Goal: Task Accomplishment & Management: Use online tool/utility

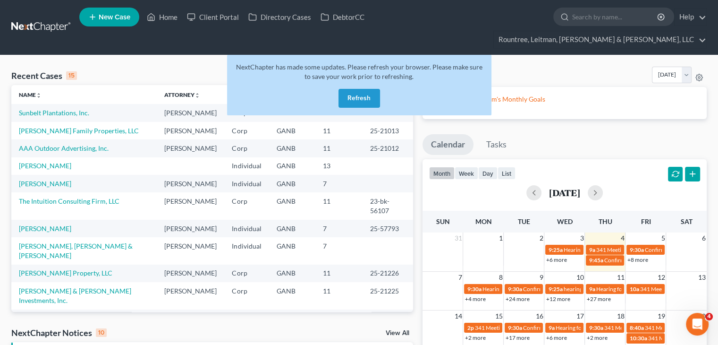
click at [349, 89] on button "Refresh" at bounding box center [360, 98] width 42 height 19
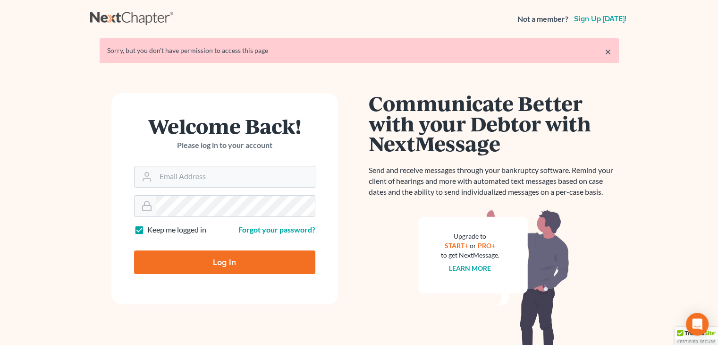
type input "[EMAIL_ADDRESS][DOMAIN_NAME]"
click at [246, 267] on input "Log In" at bounding box center [224, 262] width 181 height 24
type input "Thinking..."
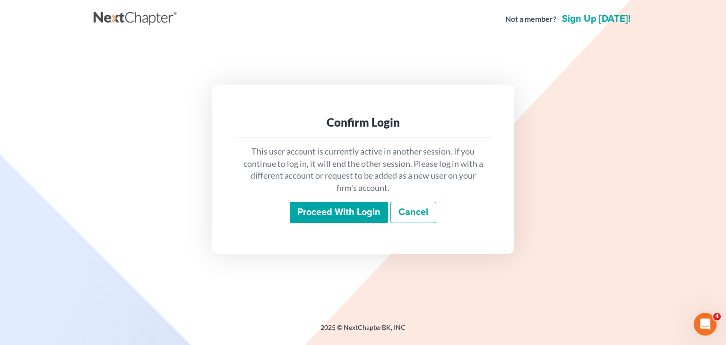
click at [338, 215] on input "Proceed with login" at bounding box center [339, 213] width 98 height 22
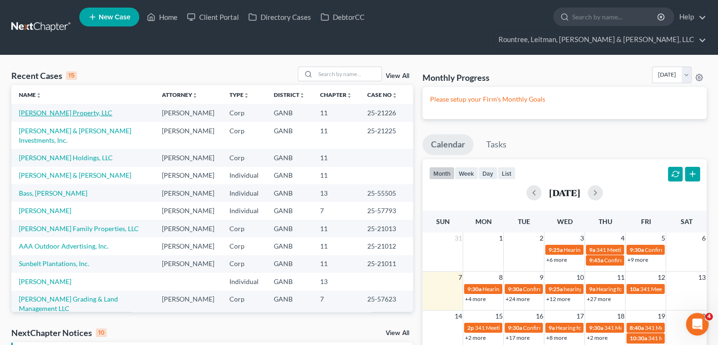
click at [36, 109] on link "Rylie Davis Property, LLC" at bounding box center [66, 113] width 94 height 8
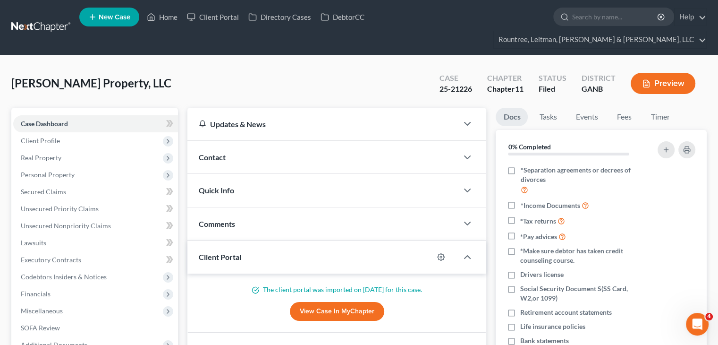
click at [675, 73] on button "Preview" at bounding box center [663, 83] width 65 height 21
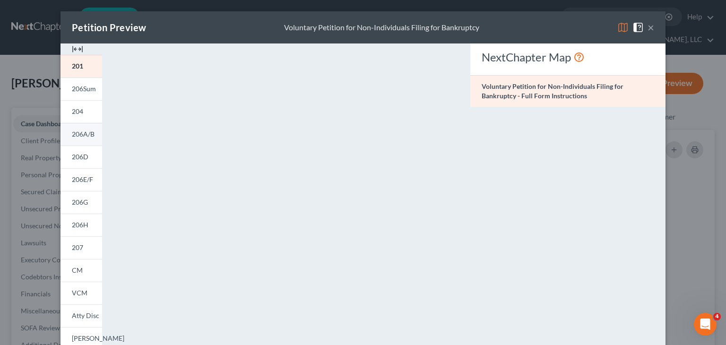
click at [76, 136] on span "206A/B" at bounding box center [83, 134] width 23 height 8
drag, startPoint x: 80, startPoint y: 156, endPoint x: 113, endPoint y: 170, distance: 36.2
click at [80, 156] on span "206D" at bounding box center [80, 157] width 17 height 8
click at [66, 180] on link "206E/F" at bounding box center [81, 179] width 42 height 23
click at [81, 140] on link "206A/B" at bounding box center [81, 134] width 42 height 23
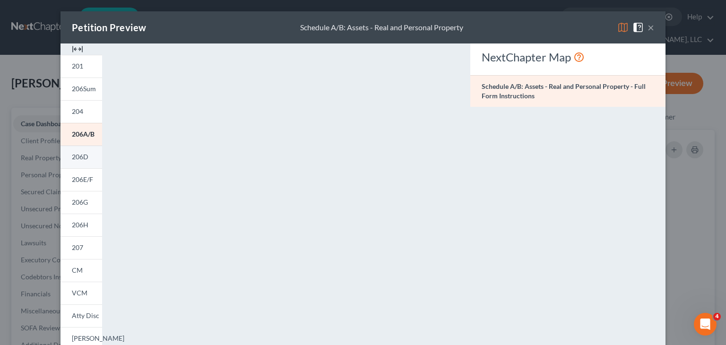
click at [88, 159] on link "206D" at bounding box center [81, 156] width 42 height 23
click at [91, 178] on link "206E/F" at bounding box center [81, 179] width 42 height 23
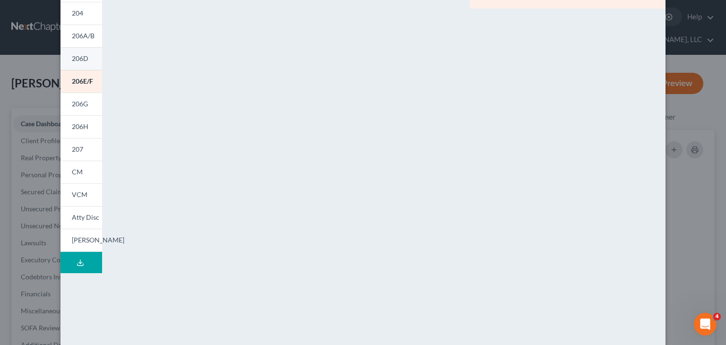
scroll to position [94, 0]
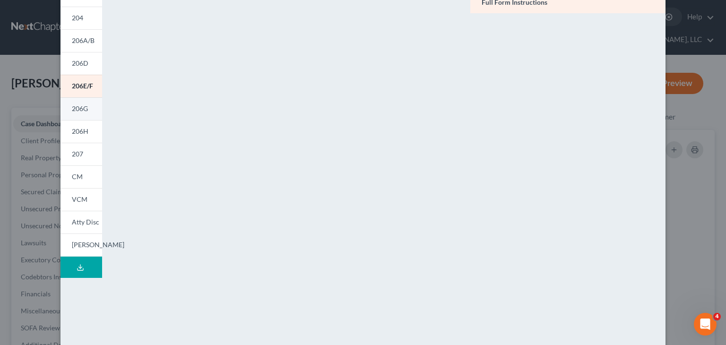
click at [64, 110] on link "206G" at bounding box center [81, 108] width 42 height 23
click at [76, 133] on span "206H" at bounding box center [80, 131] width 17 height 8
